Goal: Information Seeking & Learning: Learn about a topic

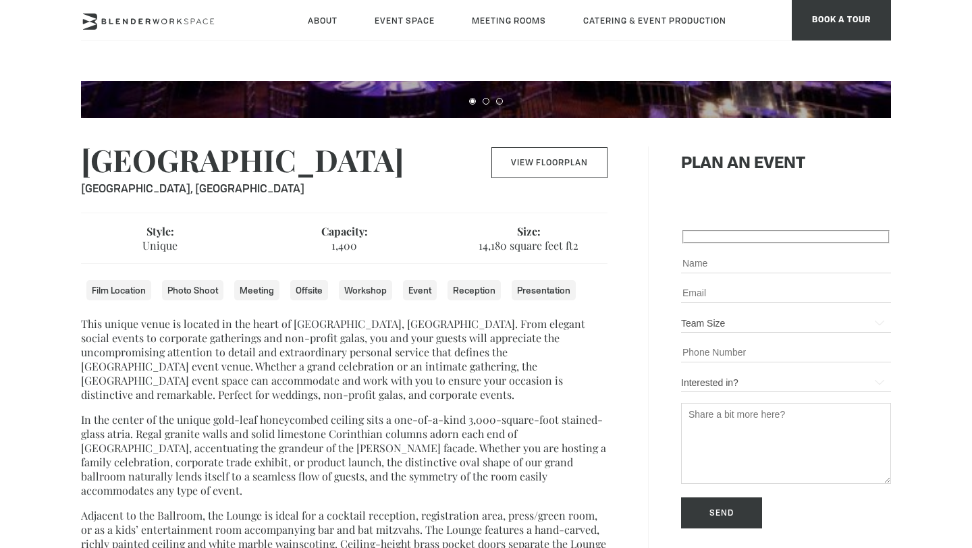
scroll to position [368, 0]
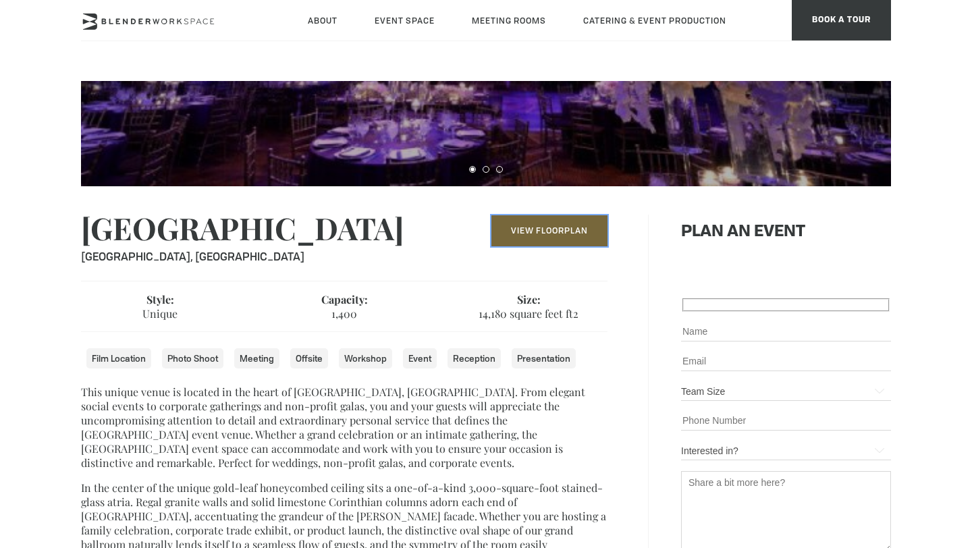
click at [582, 244] on link "View Floorplan" at bounding box center [549, 230] width 116 height 31
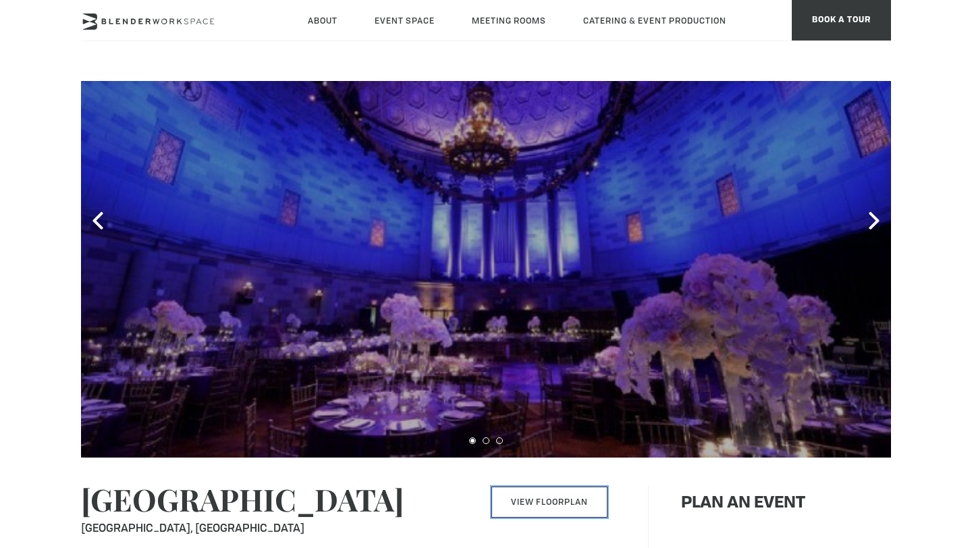
scroll to position [45, 0]
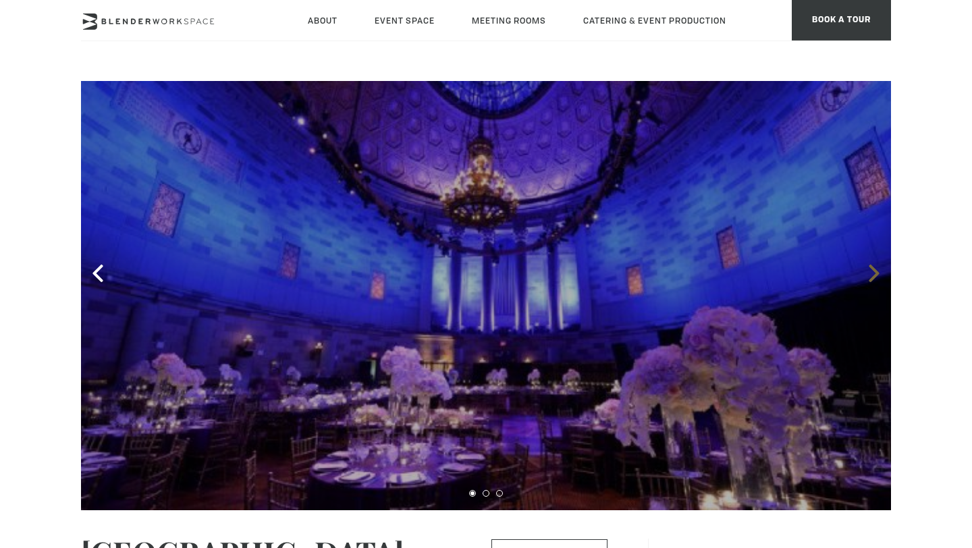
click at [875, 277] on icon at bounding box center [874, 273] width 18 height 18
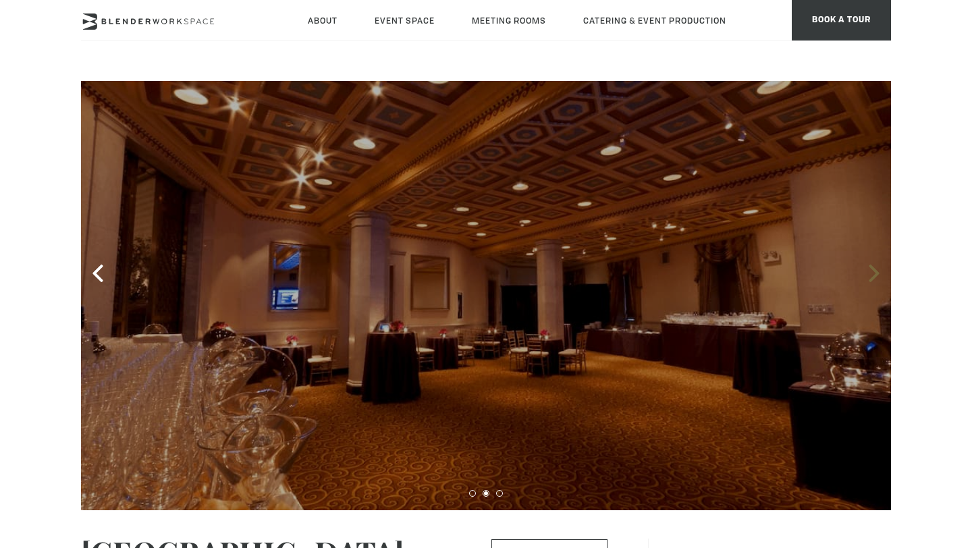
click at [875, 277] on icon at bounding box center [874, 273] width 18 height 18
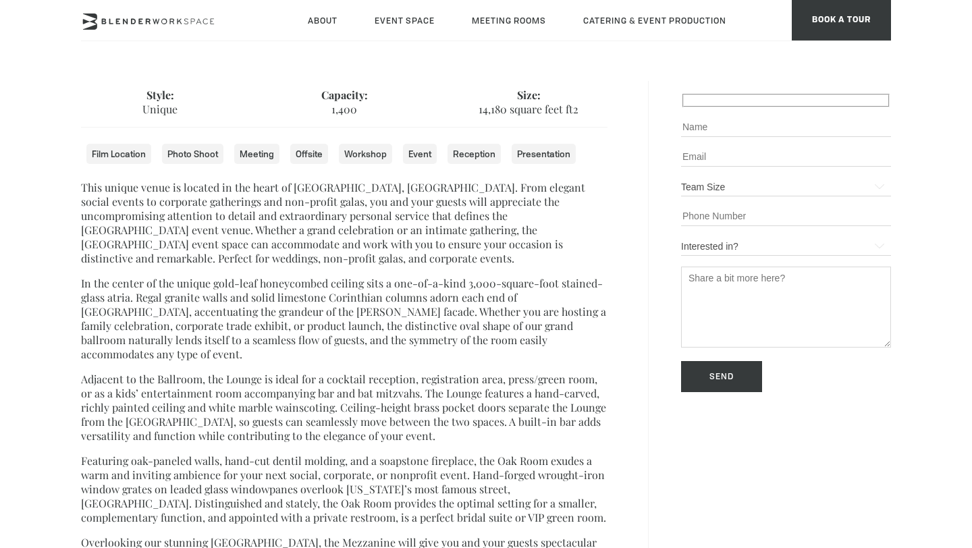
scroll to position [578, 0]
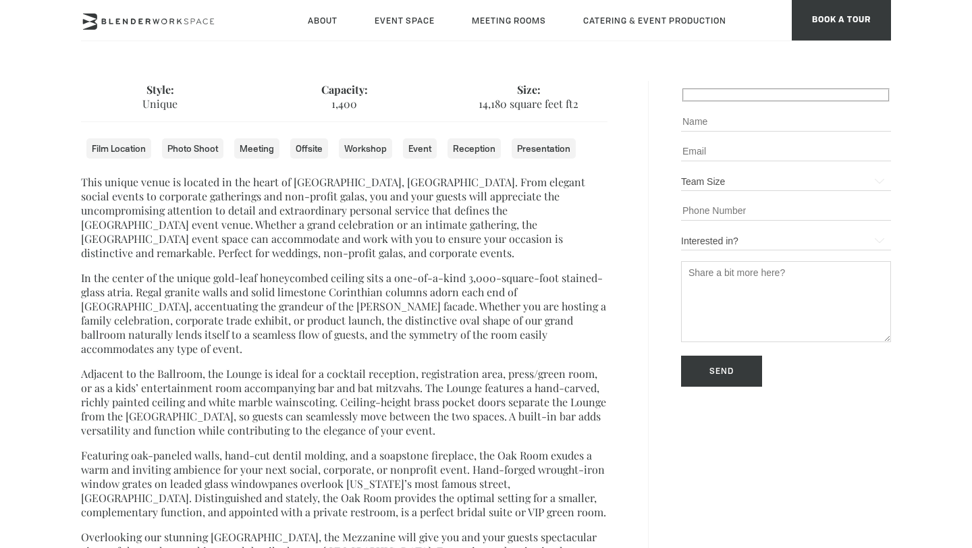
click at [549, 187] on p "This unique venue is located in the heart of [GEOGRAPHIC_DATA], [GEOGRAPHIC_DAT…" at bounding box center [344, 217] width 526 height 85
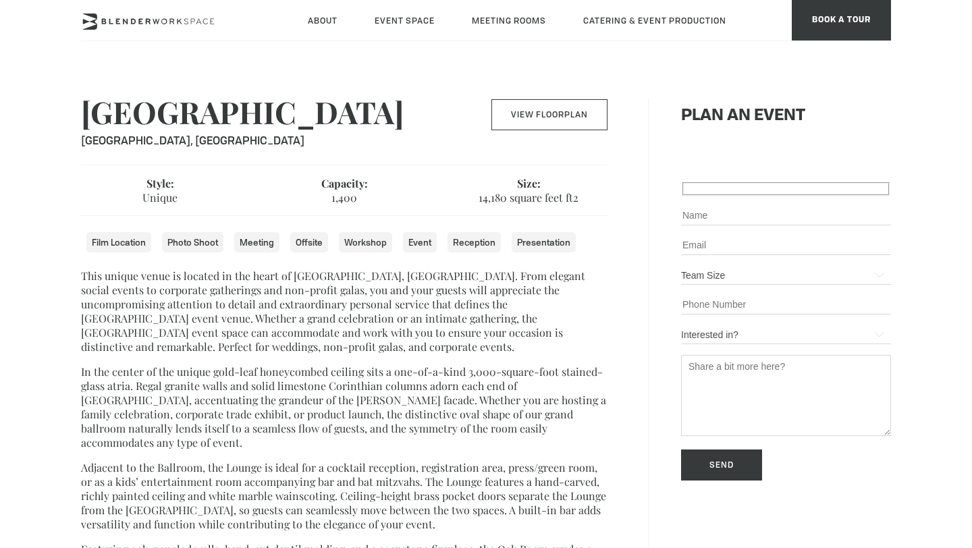
scroll to position [126, 0]
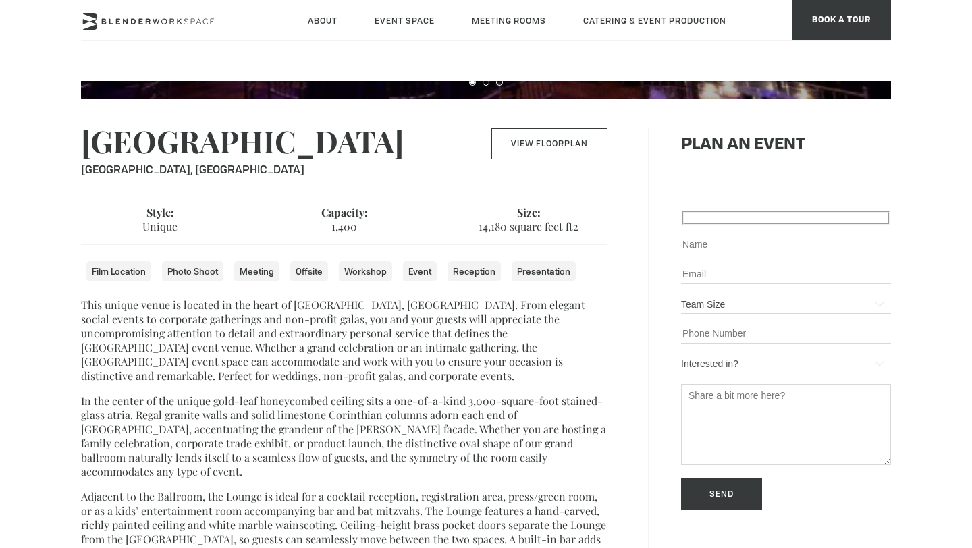
scroll to position [458, 0]
